Goal: Task Accomplishment & Management: Manage account settings

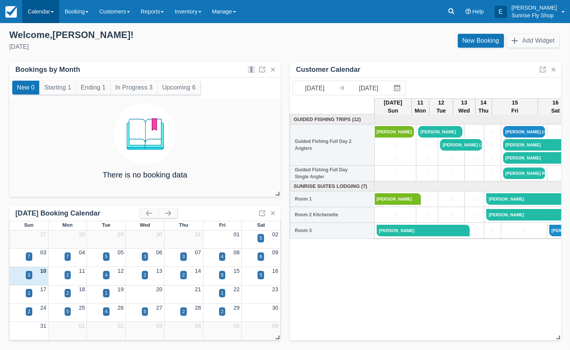
click at [58, 12] on link "Calendar" at bounding box center [40, 11] width 37 height 23
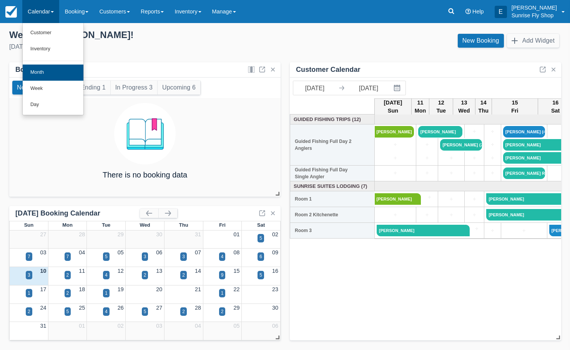
click at [55, 70] on link "Month" at bounding box center [53, 73] width 61 height 16
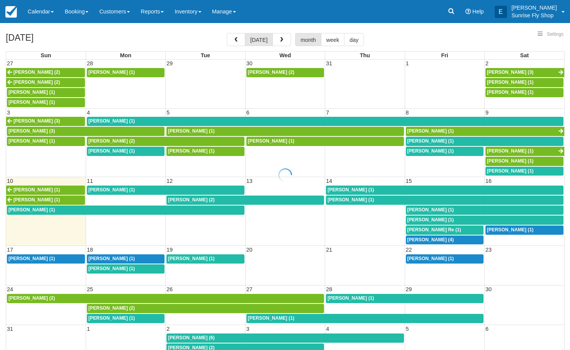
select select
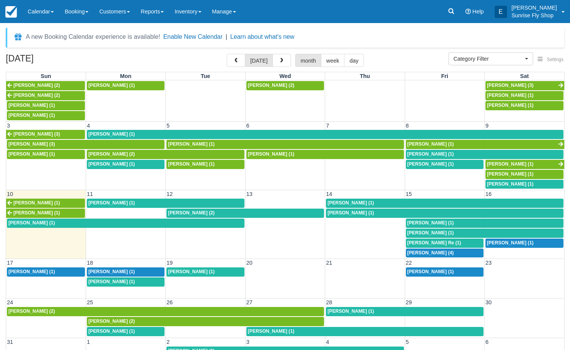
scroll to position [7, 0]
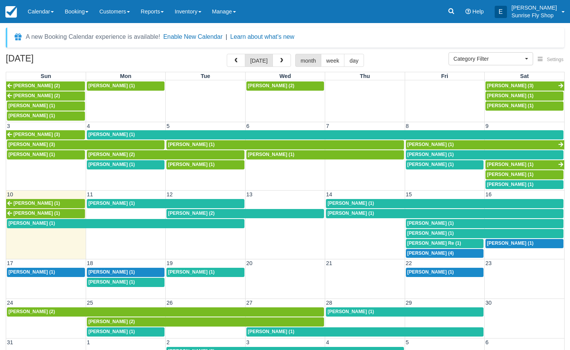
click at [25, 211] on span "Sean Schwelm (1)" at bounding box center [36, 213] width 47 height 5
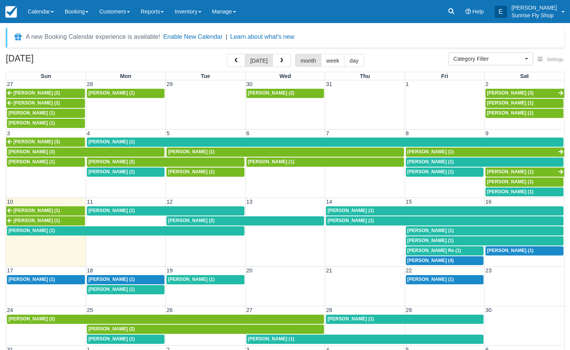
select select
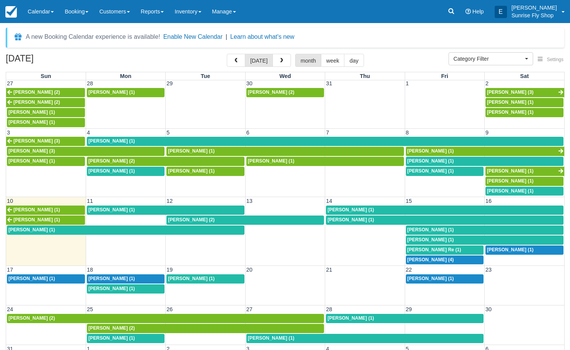
click at [504, 190] on link "[PERSON_NAME] (1)" at bounding box center [525, 191] width 78 height 9
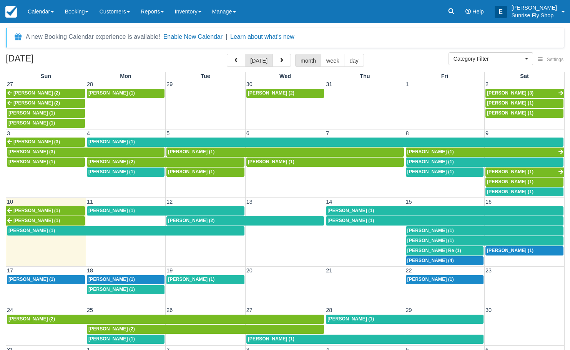
select select
click at [441, 159] on span "Steve Bowman (1)" at bounding box center [431, 161] width 47 height 5
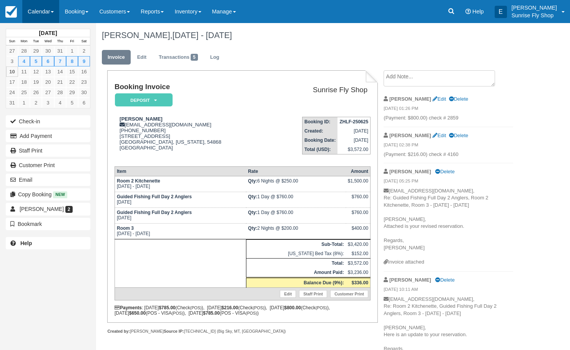
scroll to position [0, 0]
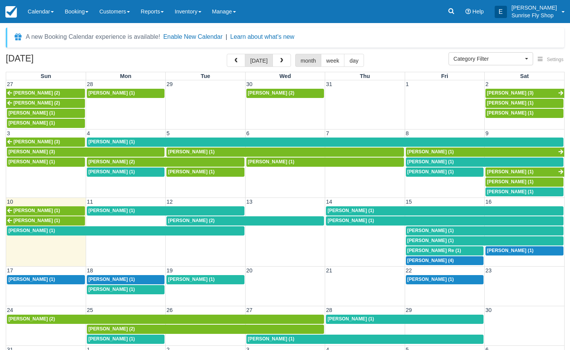
select select
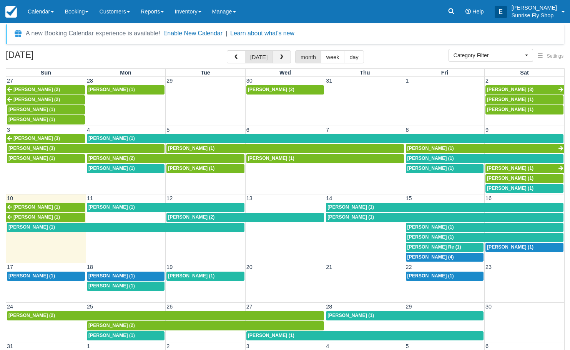
click at [281, 58] on span "button" at bounding box center [281, 57] width 5 height 5
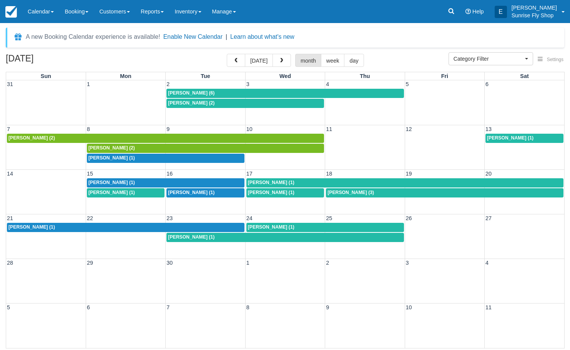
click at [213, 155] on div "William Clune (1)" at bounding box center [165, 158] width 155 height 6
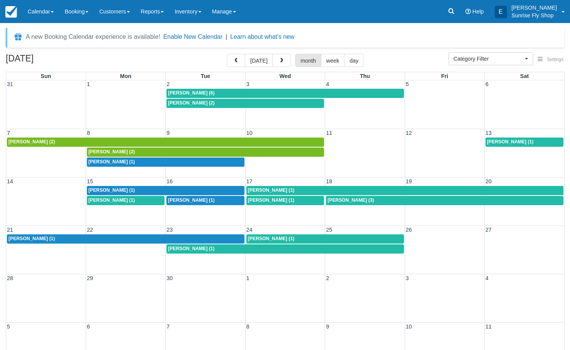
select select
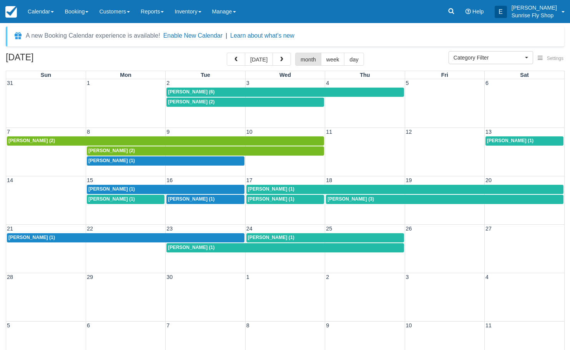
scroll to position [0, 0]
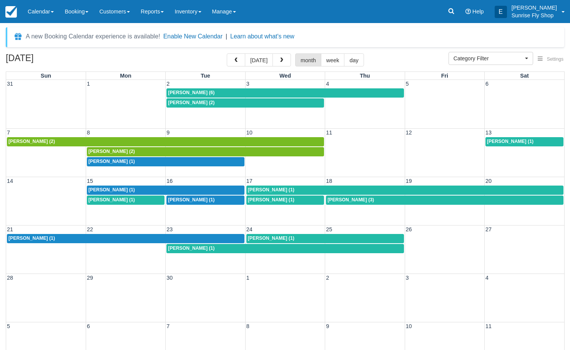
click at [216, 92] on div "[PERSON_NAME] (6)" at bounding box center [285, 93] width 234 height 6
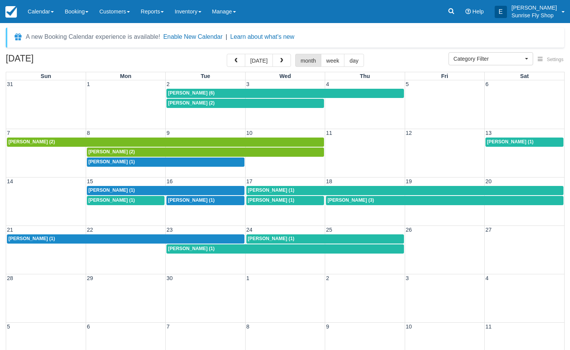
select select
click at [284, 60] on button "button" at bounding box center [282, 60] width 18 height 13
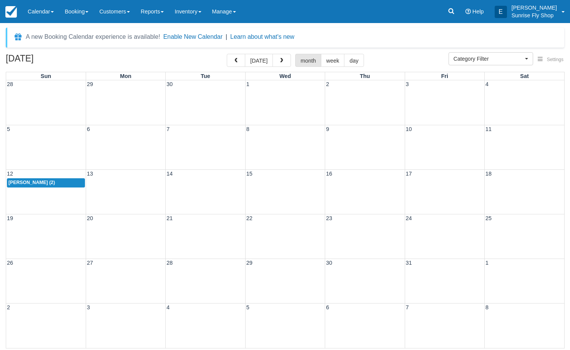
click at [58, 184] on div "[PERSON_NAME] (2)" at bounding box center [45, 183] width 75 height 6
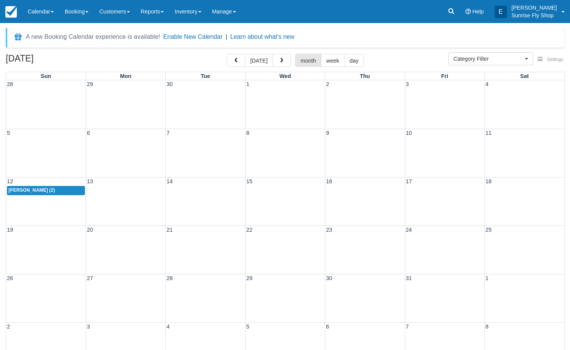
select select
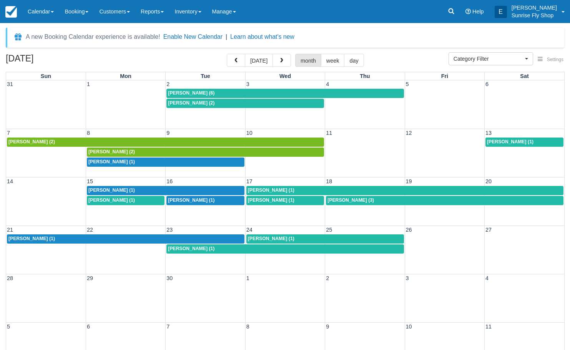
select select
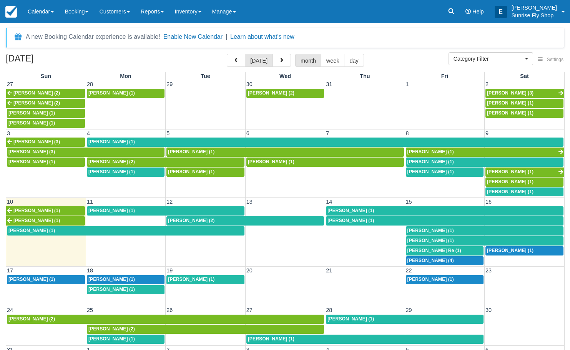
select select
click at [68, 217] on link "Sean Schwelm (1)" at bounding box center [45, 220] width 79 height 9
select select
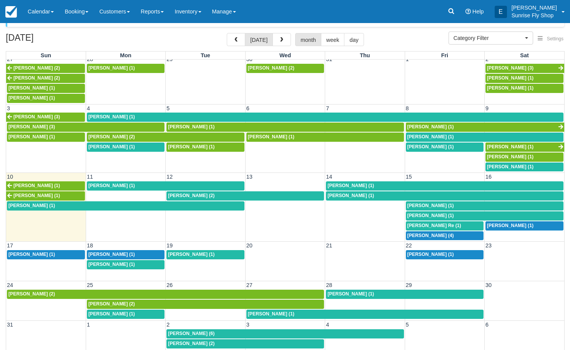
scroll to position [3, 0]
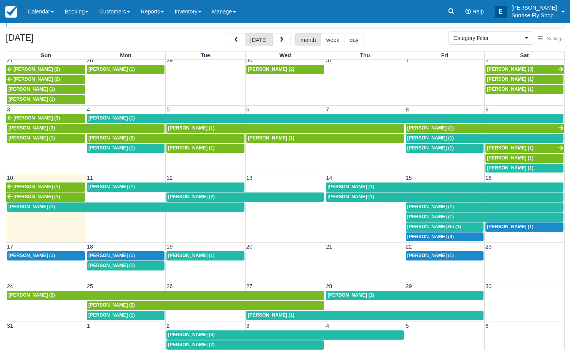
click at [443, 135] on span "Steve Bowman (1)" at bounding box center [431, 137] width 47 height 5
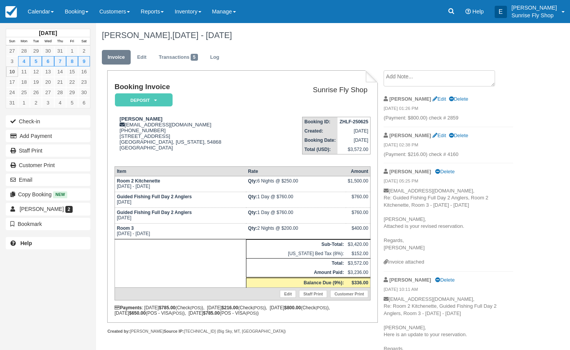
scroll to position [0, 0]
click at [157, 101] on em "Deposit" at bounding box center [144, 99] width 58 height 13
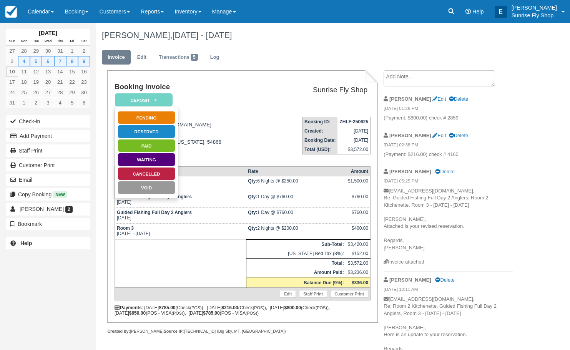
click at [238, 93] on td "Booking Invoice Deposit   Pending Reserved Paid Waiting Cancelled Void" at bounding box center [193, 97] width 156 height 28
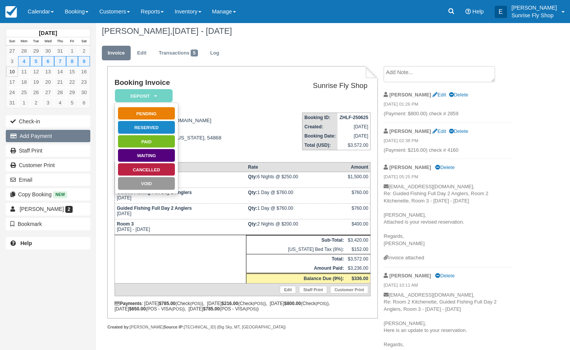
scroll to position [3, 1]
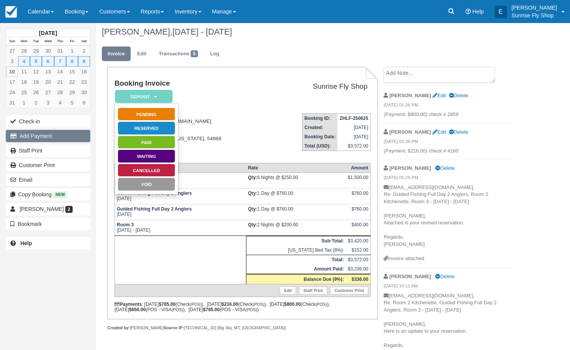
click at [56, 138] on button "Add Payment" at bounding box center [48, 136] width 85 height 12
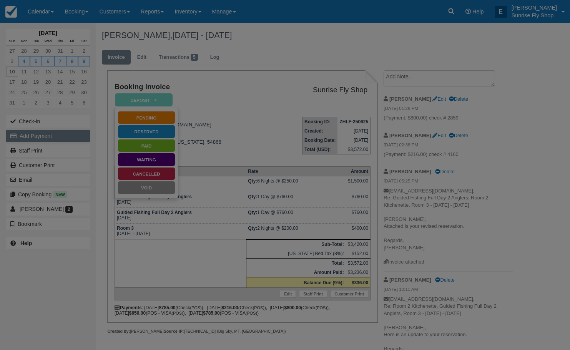
scroll to position [0, 0]
type input "08/10/25"
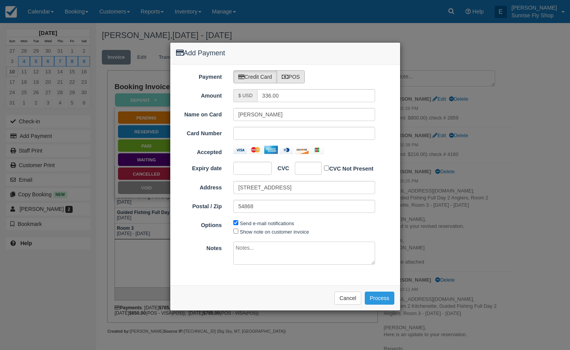
click at [297, 81] on label "POS" at bounding box center [291, 76] width 28 height 13
radio input "true"
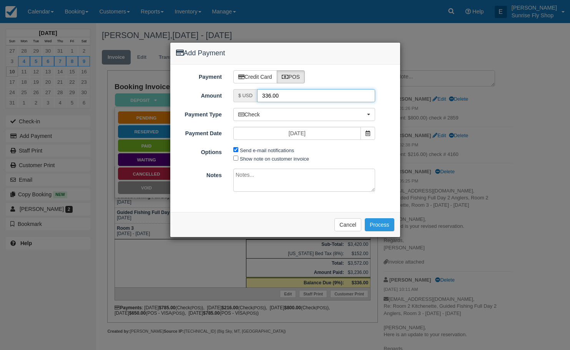
click at [288, 95] on input "336.00" at bounding box center [316, 95] width 118 height 13
type input "569.54"
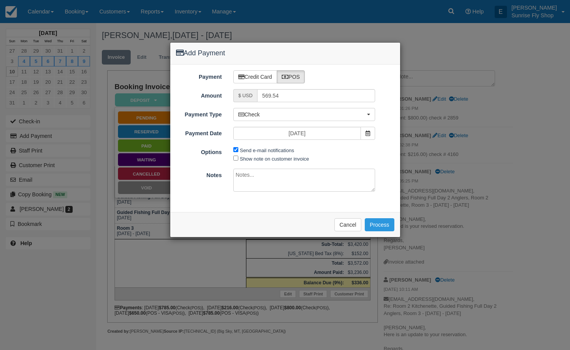
click at [285, 176] on textarea at bounding box center [304, 180] width 142 height 23
click at [344, 118] on button "Check" at bounding box center [304, 114] width 142 height 13
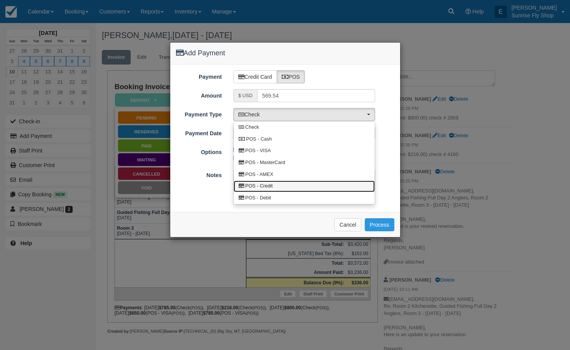
click at [318, 186] on link "POS - Credit" at bounding box center [304, 187] width 141 height 12
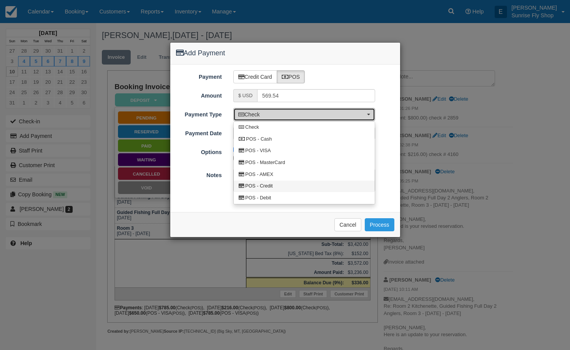
select select "CREDIT"
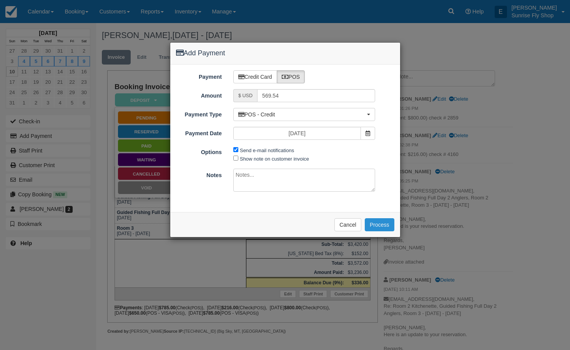
click at [375, 223] on button "Process" at bounding box center [380, 224] width 30 height 13
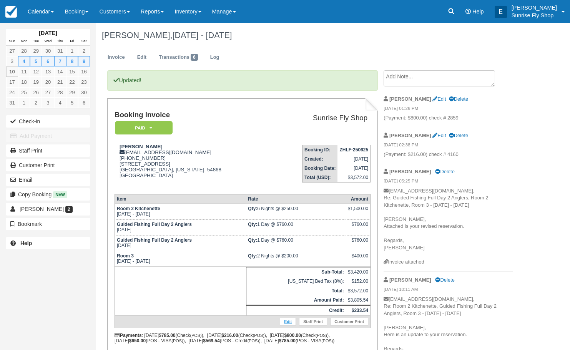
click at [292, 326] on link "Edit" at bounding box center [288, 322] width 16 height 8
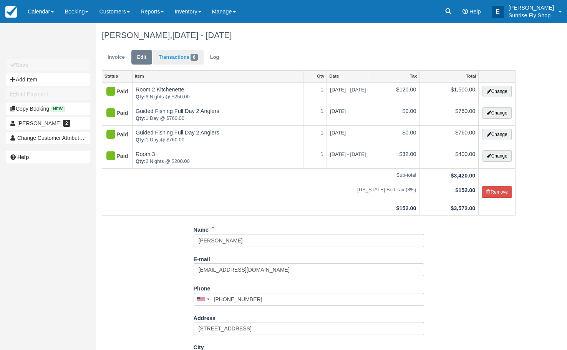
click at [185, 53] on link "Transactions 6" at bounding box center [178, 57] width 51 height 15
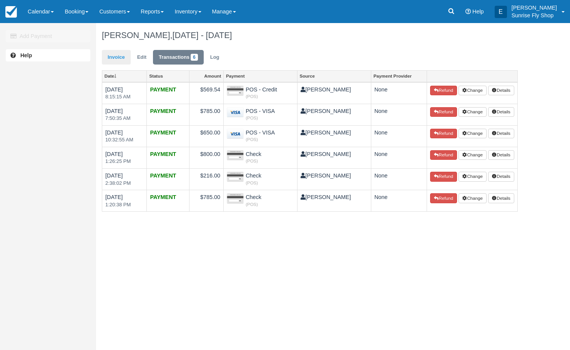
click at [119, 55] on link "Invoice" at bounding box center [116, 57] width 29 height 15
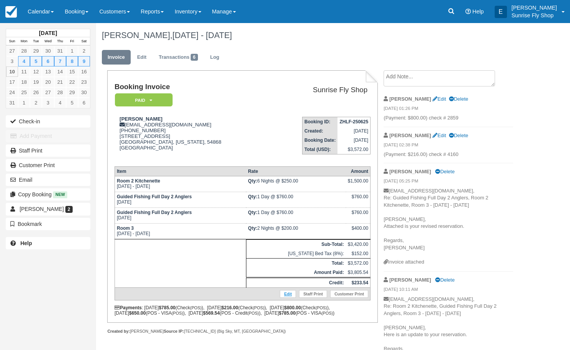
click at [284, 298] on link "Edit" at bounding box center [288, 294] width 16 height 8
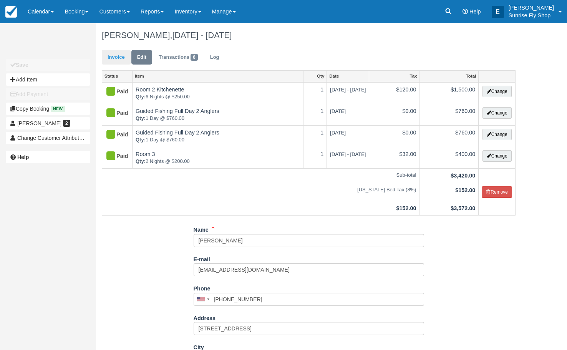
click at [110, 59] on link "Invoice" at bounding box center [116, 57] width 29 height 15
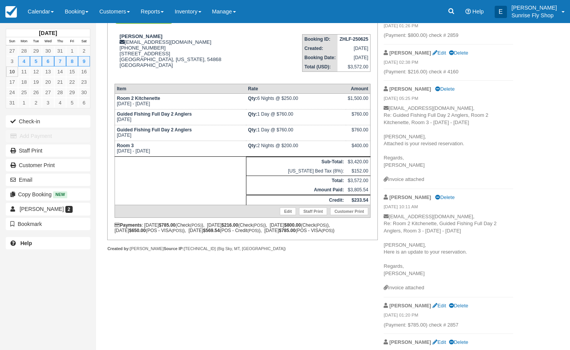
scroll to position [83, 0]
click at [288, 215] on link "Edit" at bounding box center [288, 211] width 16 height 8
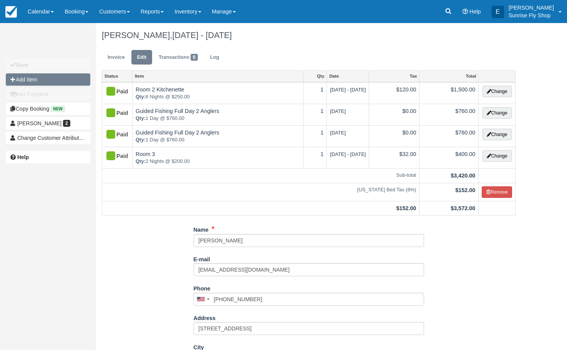
click at [22, 77] on button "Add Item" at bounding box center [48, 79] width 85 height 12
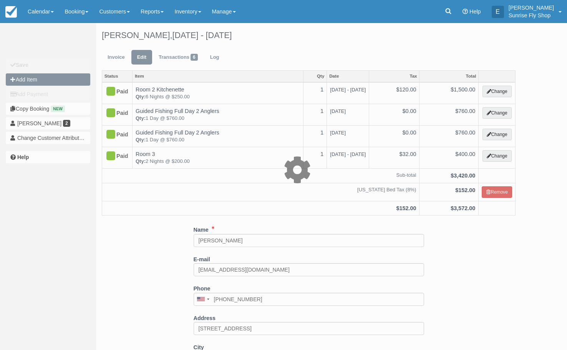
type input "0.00"
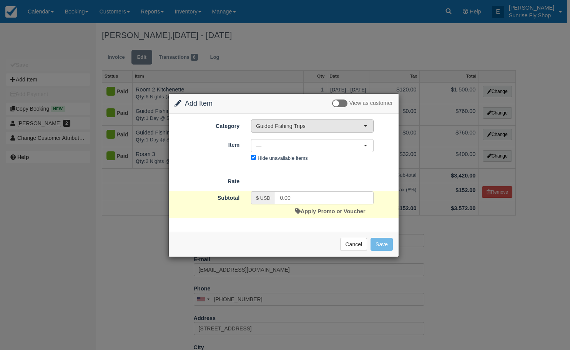
click at [317, 130] on button "Guided Fishing Trips" at bounding box center [312, 126] width 123 height 13
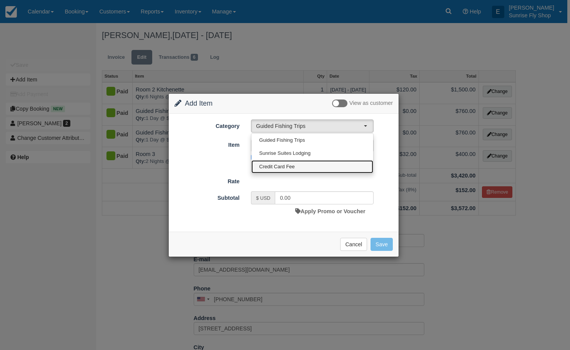
click at [304, 167] on link "Credit Card Fee" at bounding box center [312, 166] width 122 height 13
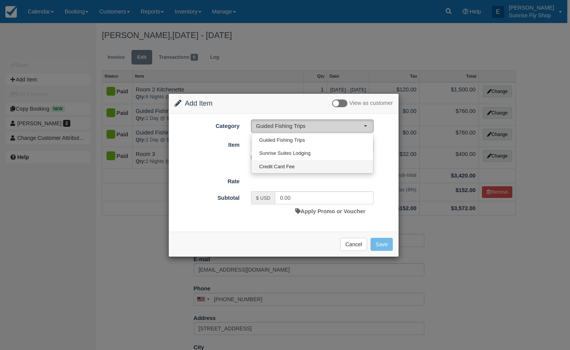
select select "6"
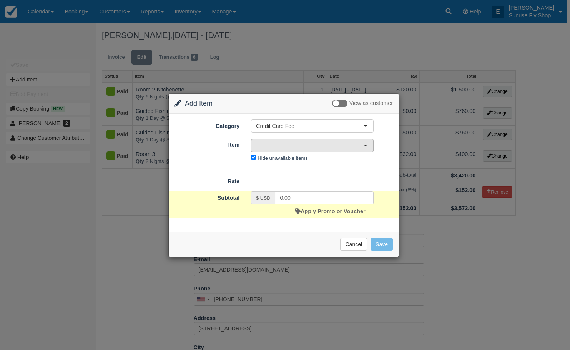
click at [322, 148] on span "—" at bounding box center [310, 146] width 108 height 8
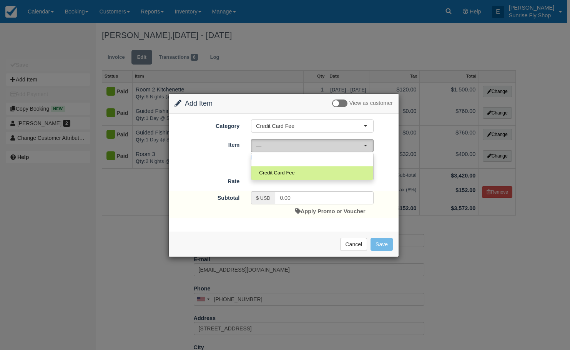
click at [322, 148] on span "—" at bounding box center [310, 146] width 108 height 8
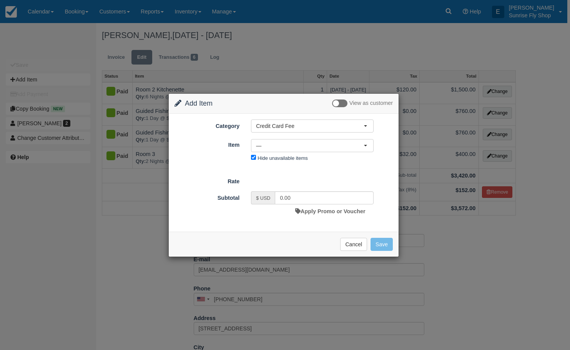
drag, startPoint x: 291, startPoint y: 112, endPoint x: 249, endPoint y: 116, distance: 42.5
click at [249, 116] on div "Change Item Add Item View as customer Category Credit Card Fee Guided Fishing T…" at bounding box center [283, 175] width 231 height 164
click at [364, 246] on button "Cancel" at bounding box center [353, 244] width 27 height 13
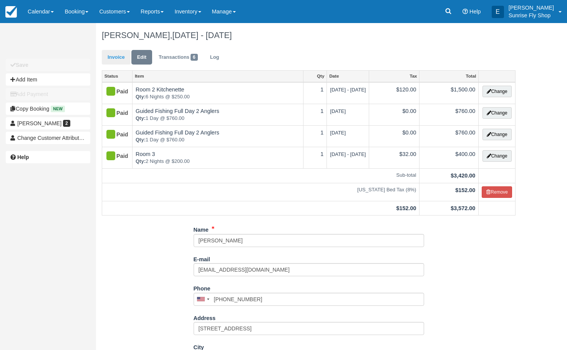
click at [123, 62] on link "Invoice" at bounding box center [116, 57] width 29 height 15
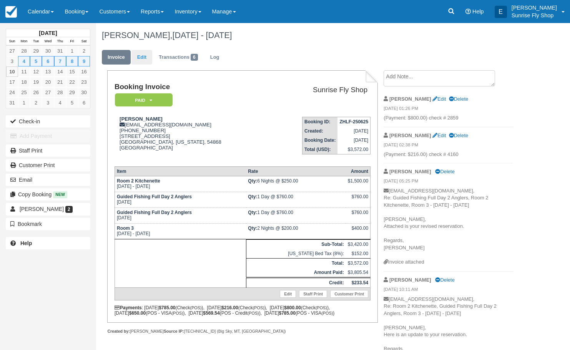
scroll to position [0, 0]
click at [141, 60] on link "Edit" at bounding box center [141, 57] width 21 height 15
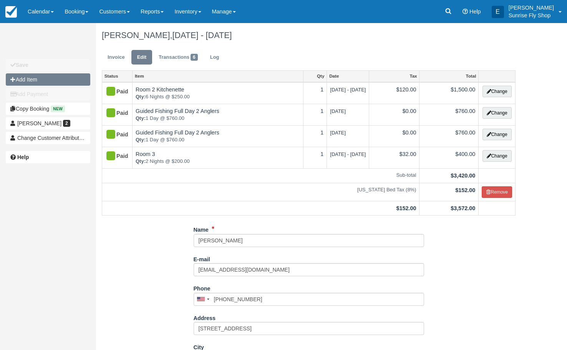
click at [52, 80] on button "Add Item" at bounding box center [48, 79] width 85 height 12
type input "0.00"
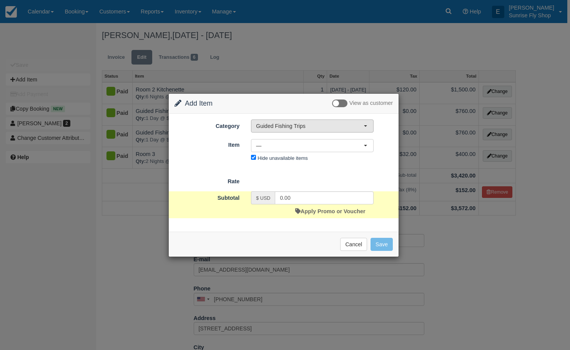
click at [309, 129] on span "Guided Fishing Trips" at bounding box center [310, 126] width 108 height 8
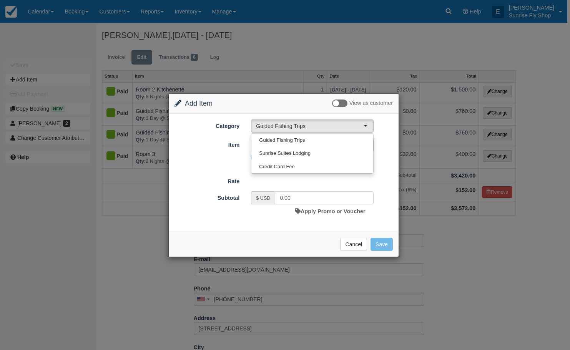
click at [285, 107] on div "Change Item Add Item View as customer" at bounding box center [284, 104] width 230 height 20
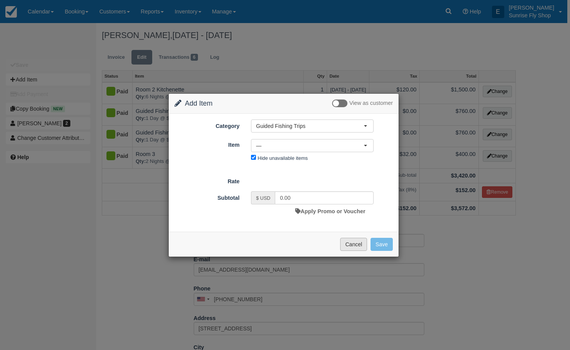
click at [351, 248] on button "Cancel" at bounding box center [353, 244] width 27 height 13
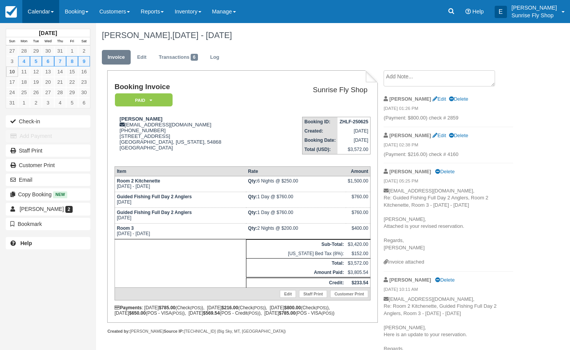
click at [36, 15] on link "Calendar" at bounding box center [40, 11] width 37 height 23
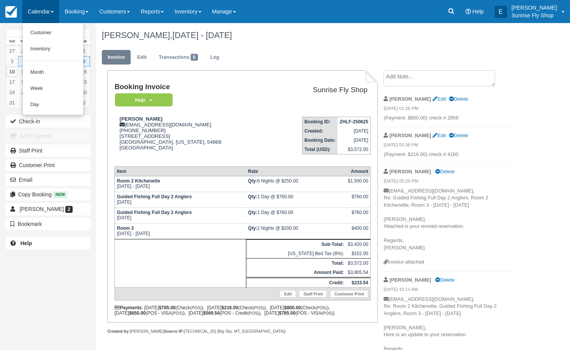
click at [56, 72] on link "Month" at bounding box center [53, 73] width 61 height 16
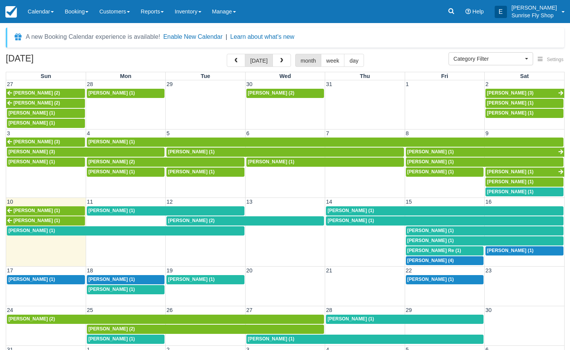
select select
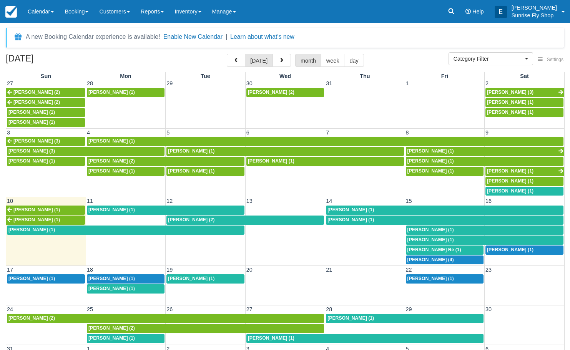
scroll to position [0, 0]
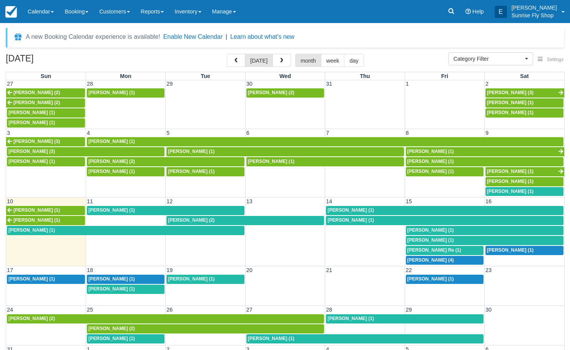
click at [444, 169] on span "[PERSON_NAME] (1)" at bounding box center [431, 171] width 47 height 5
